Goal: Check status: Check status

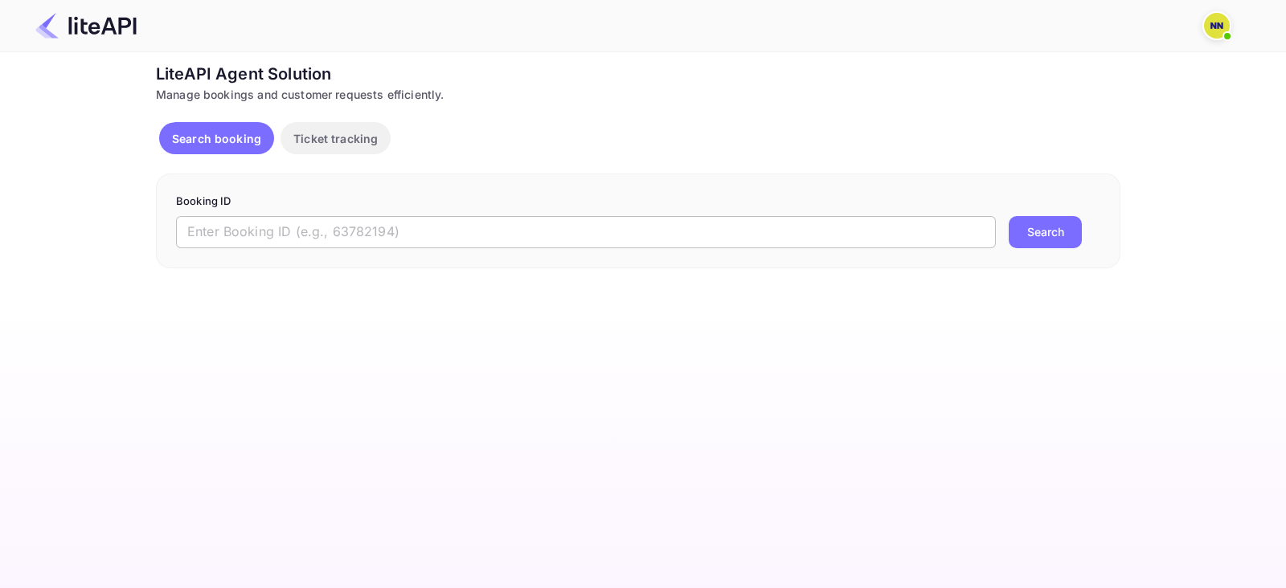
click at [309, 234] on input "text" at bounding box center [586, 232] width 820 height 32
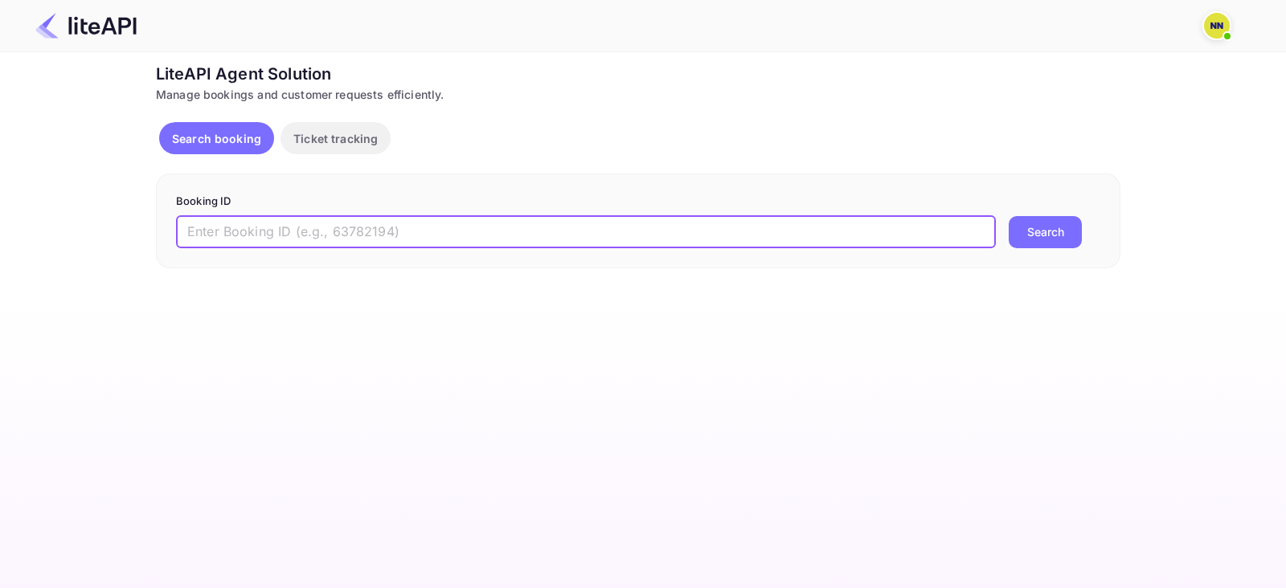
paste input "6215925"
type input "6215925"
click at [1045, 239] on button "Search" at bounding box center [1044, 232] width 73 height 32
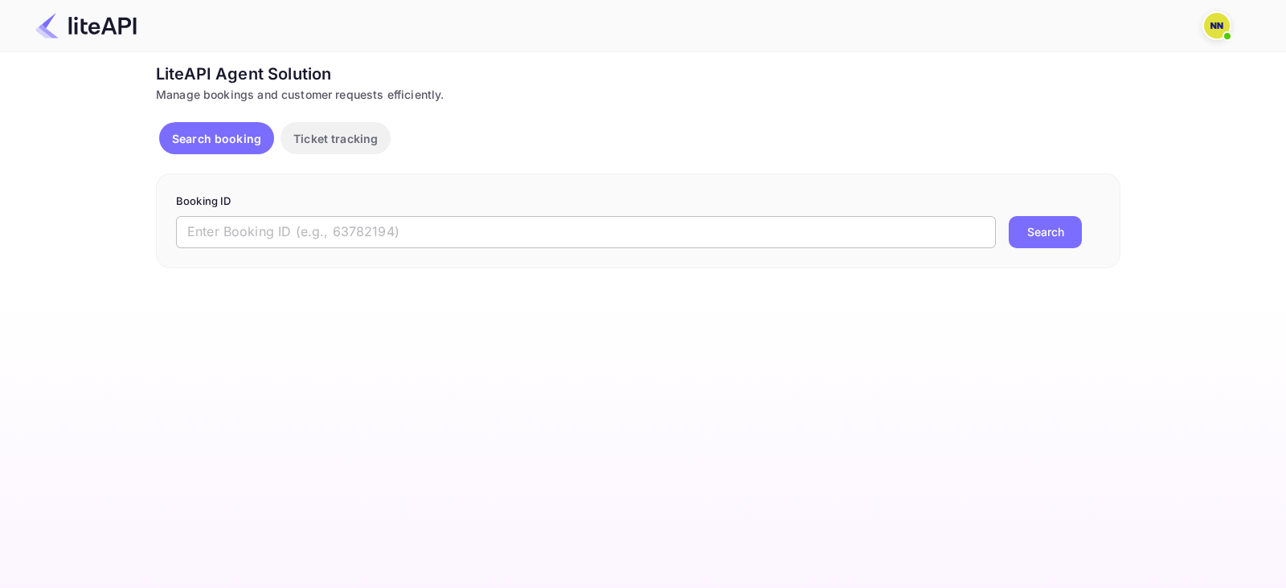
click at [388, 243] on input "text" at bounding box center [586, 232] width 820 height 32
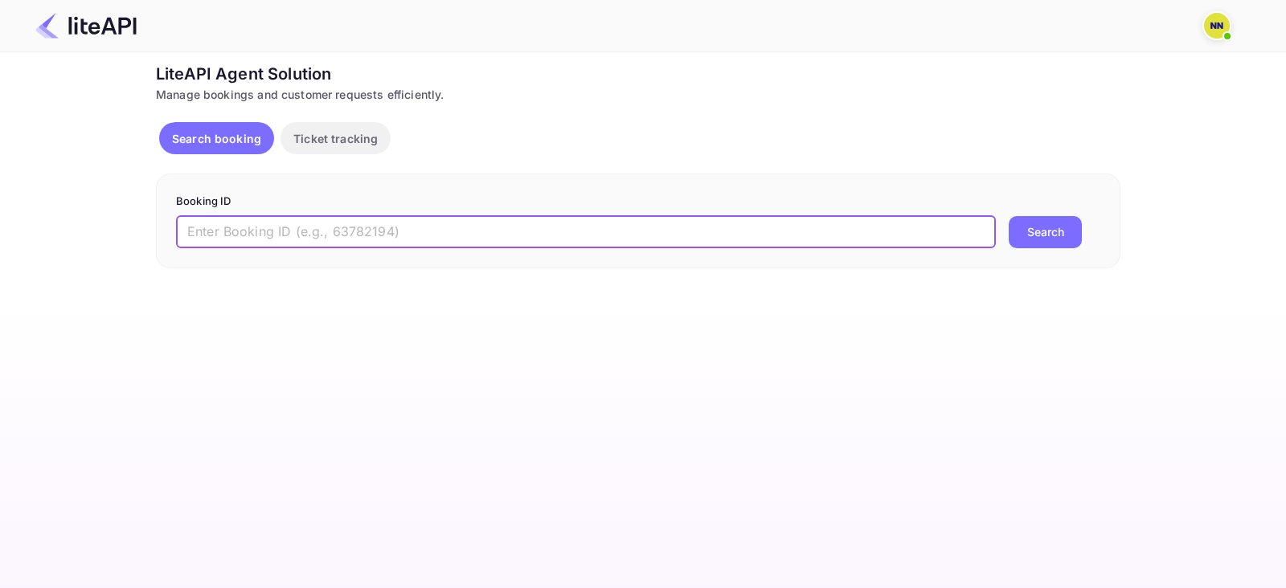
paste input "6215925"
type input "6215925"
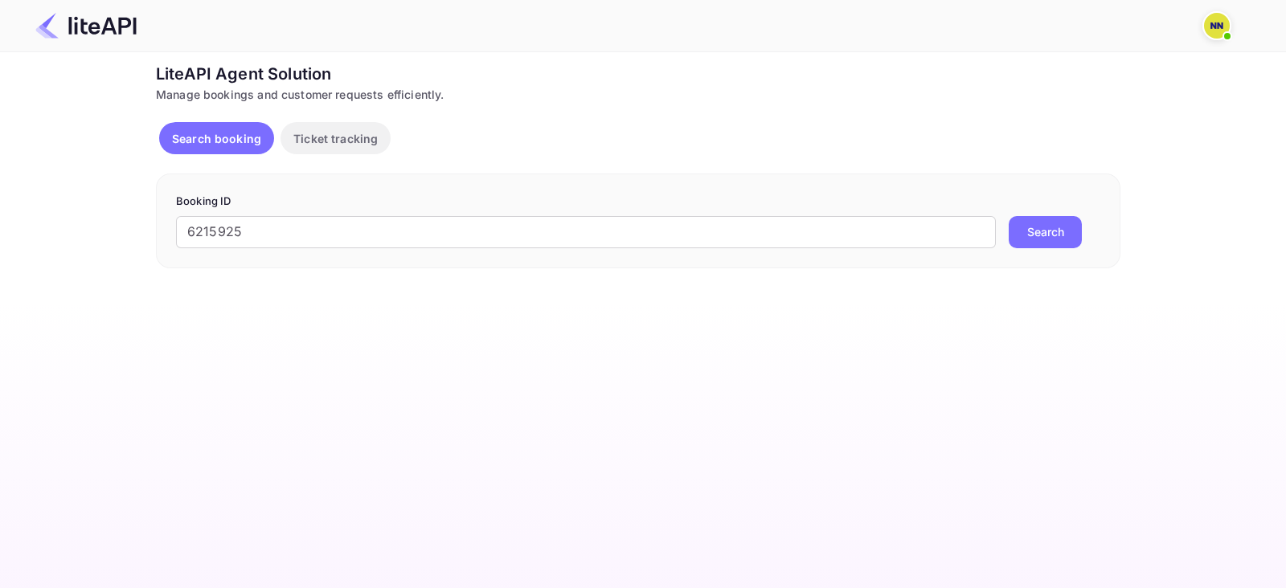
click at [1043, 237] on button "Search" at bounding box center [1044, 232] width 73 height 32
